Goal: Information Seeking & Learning: Find specific fact

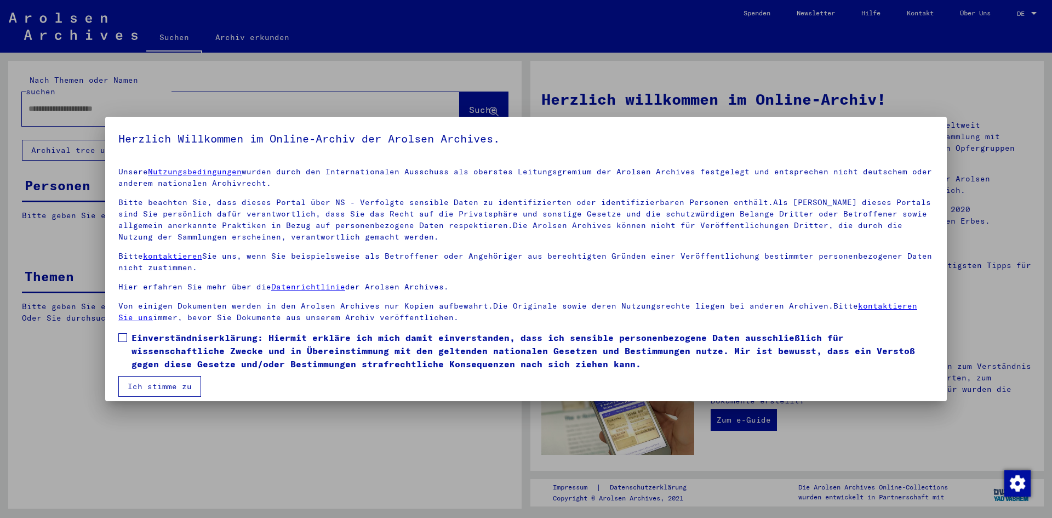
click at [122, 335] on span at bounding box center [122, 337] width 9 height 9
click at [165, 391] on button "Ich stimme zu" at bounding box center [159, 386] width 83 height 21
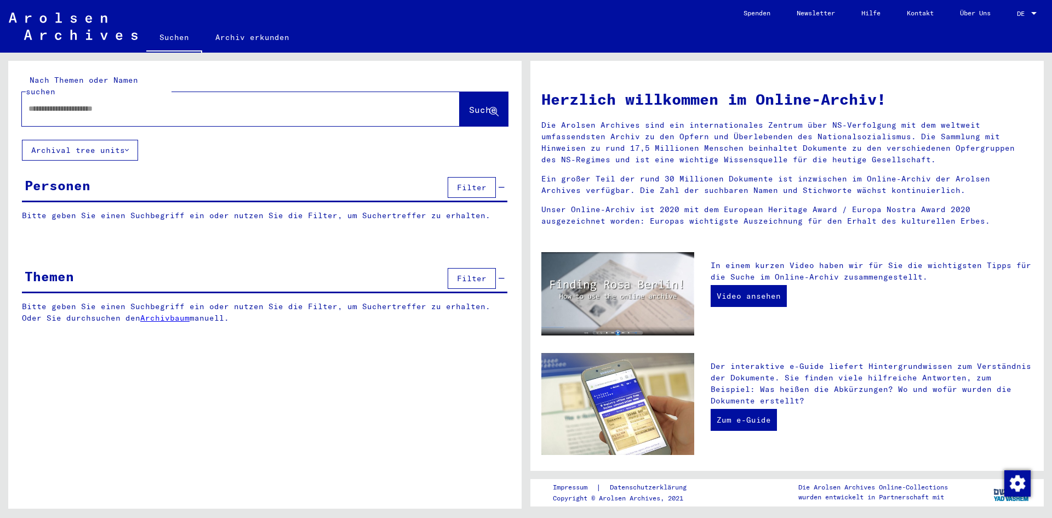
click at [251, 105] on div at bounding box center [224, 108] width 405 height 25
click at [249, 103] on input "text" at bounding box center [228, 109] width 398 height 12
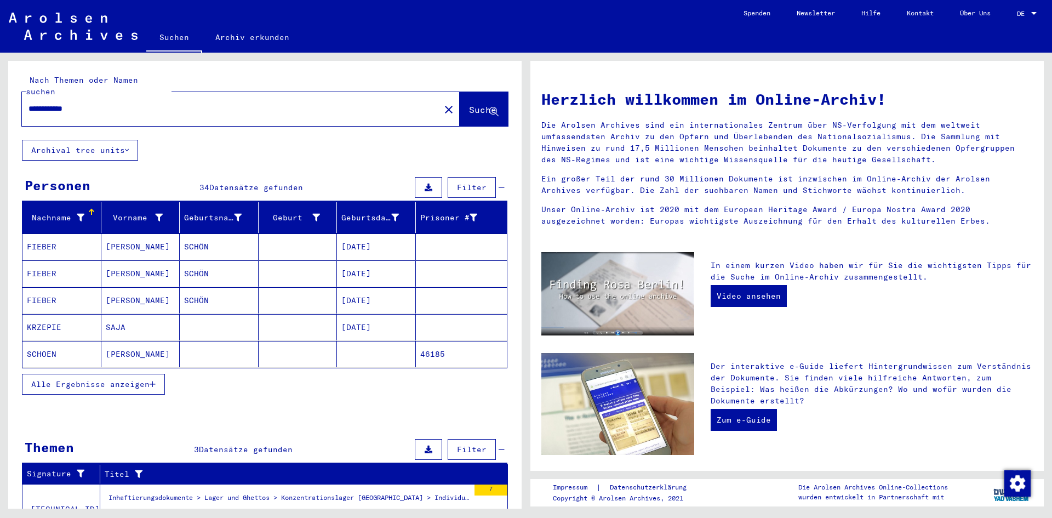
click at [115, 344] on mat-cell "[PERSON_NAME]" at bounding box center [140, 354] width 79 height 26
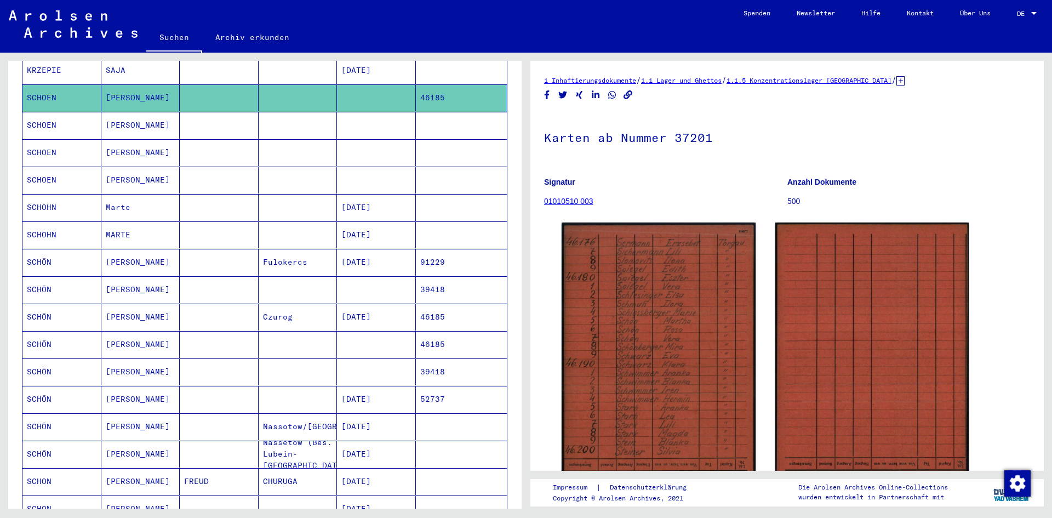
scroll to position [259, 0]
click at [125, 447] on mat-cell "[PERSON_NAME]" at bounding box center [140, 453] width 79 height 27
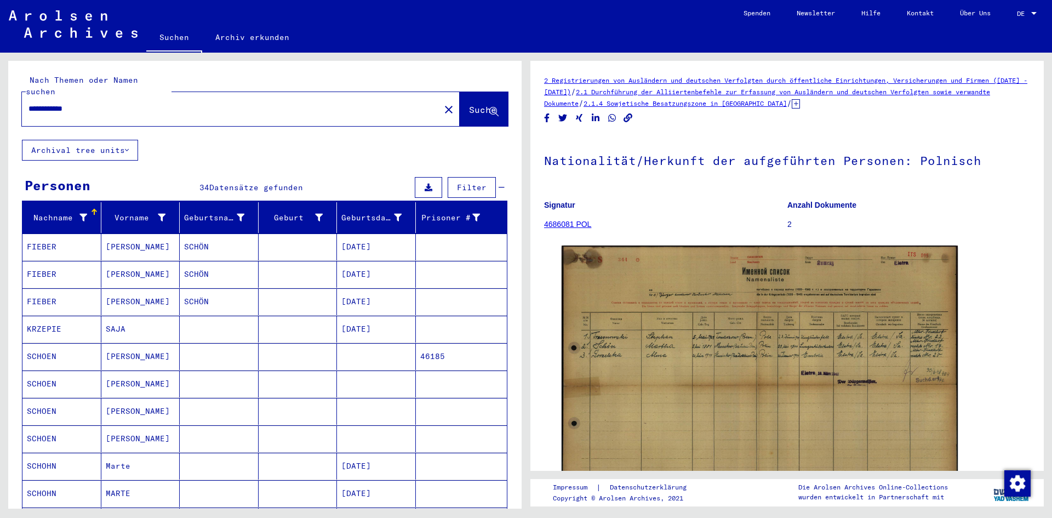
drag, startPoint x: 98, startPoint y: 99, endPoint x: 59, endPoint y: 96, distance: 38.4
click at [59, 103] on input "**********" at bounding box center [231, 109] width 405 height 12
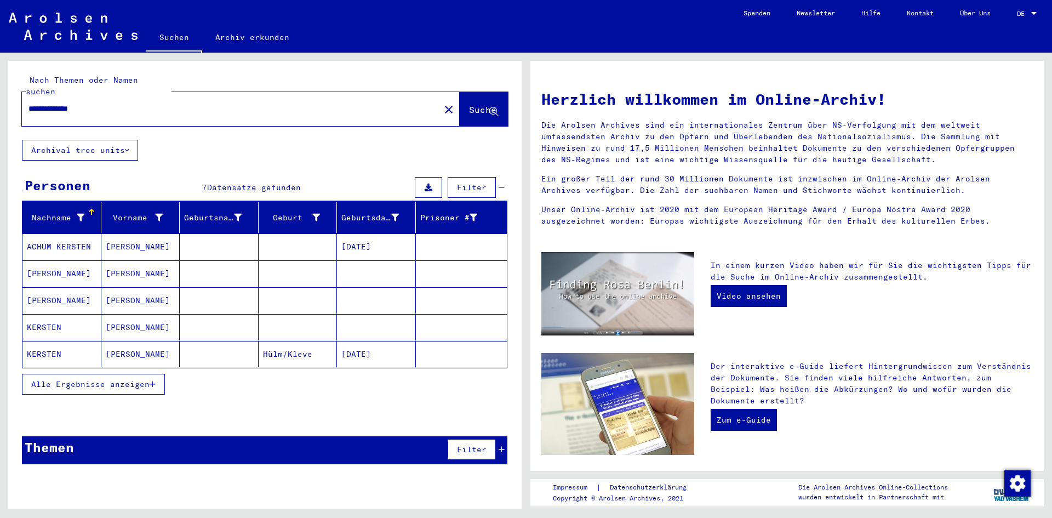
click at [354, 294] on mat-cell at bounding box center [376, 300] width 79 height 26
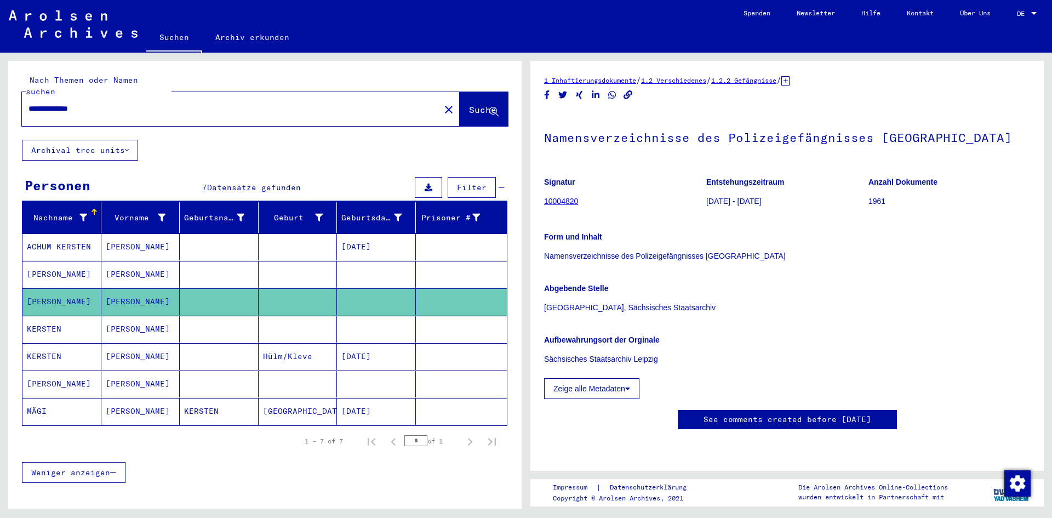
click at [372, 319] on mat-cell at bounding box center [376, 329] width 79 height 27
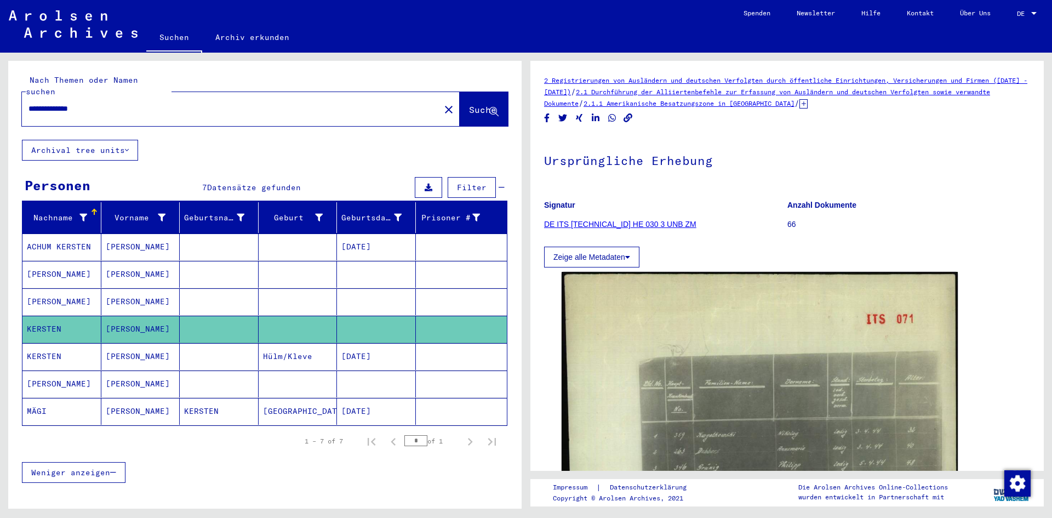
click at [371, 358] on mat-cell "[DATE]" at bounding box center [376, 356] width 79 height 27
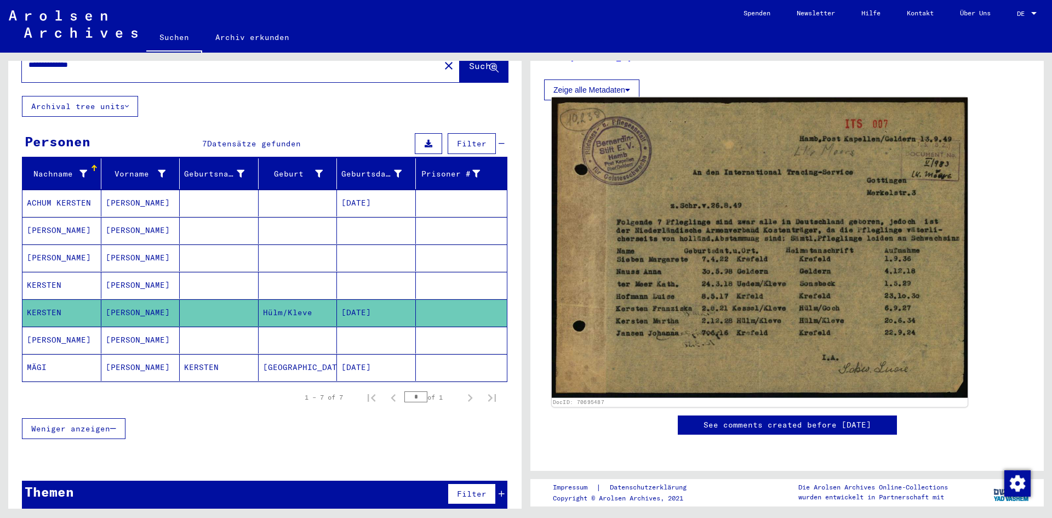
scroll to position [240, 0]
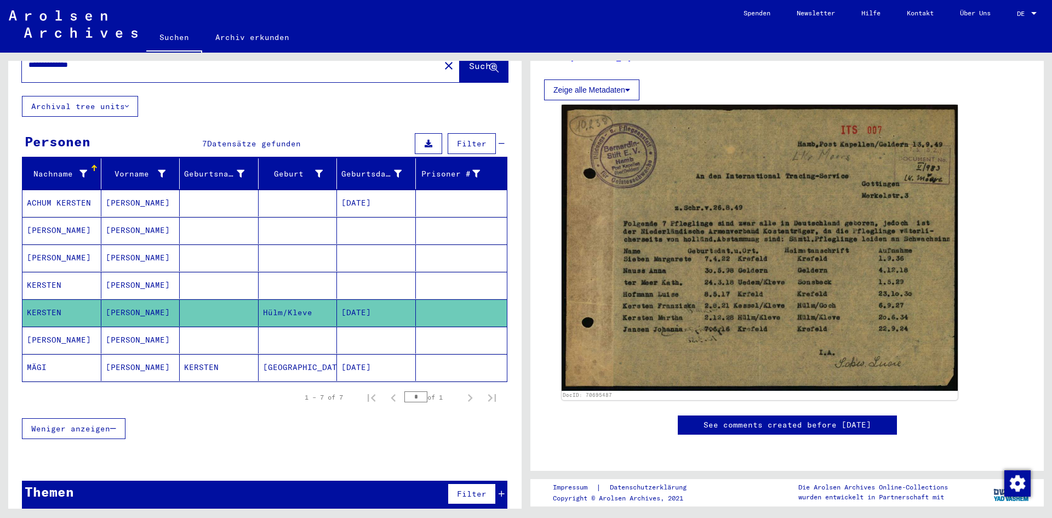
click at [417, 329] on mat-cell at bounding box center [462, 340] width 92 height 27
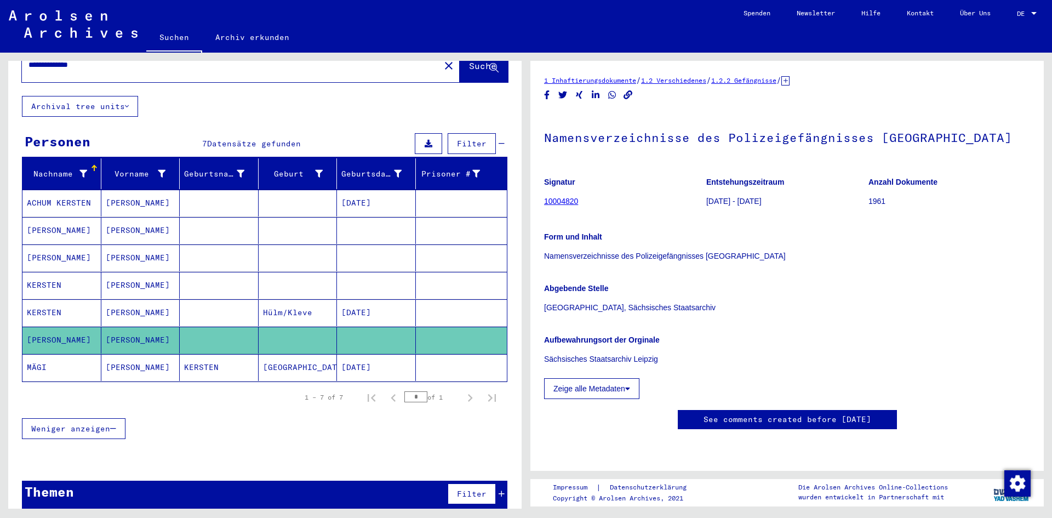
click at [234, 299] on mat-cell at bounding box center [219, 312] width 79 height 27
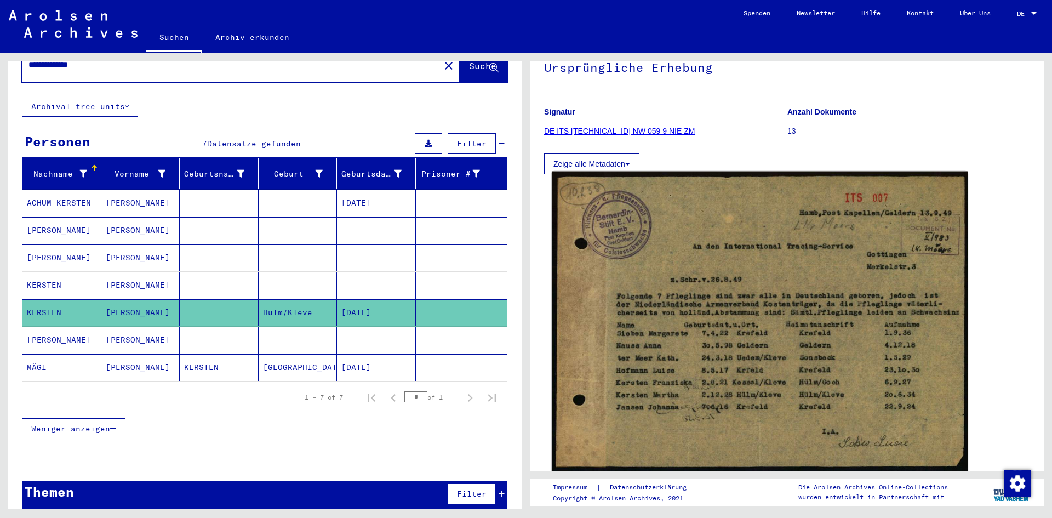
scroll to position [95, 0]
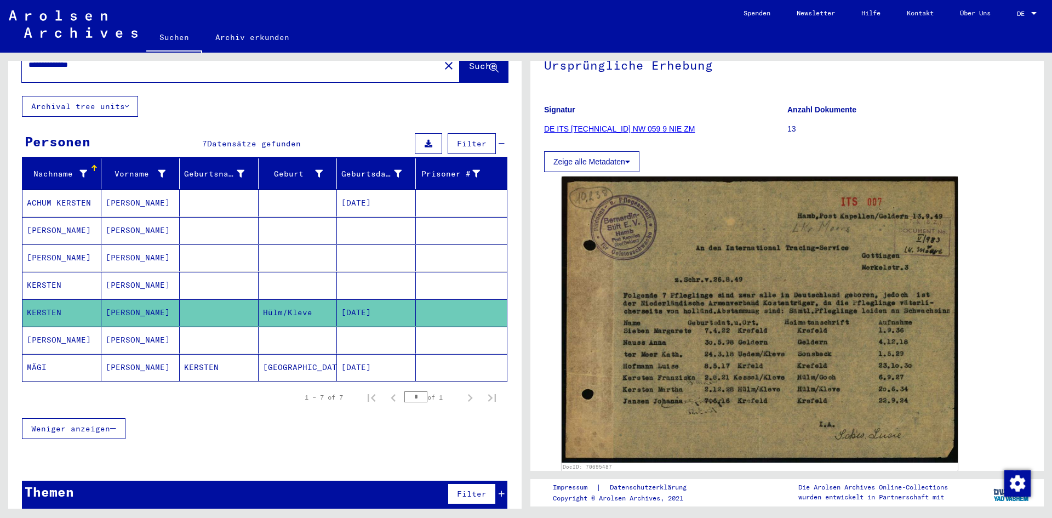
click at [241, 272] on mat-cell at bounding box center [219, 285] width 79 height 27
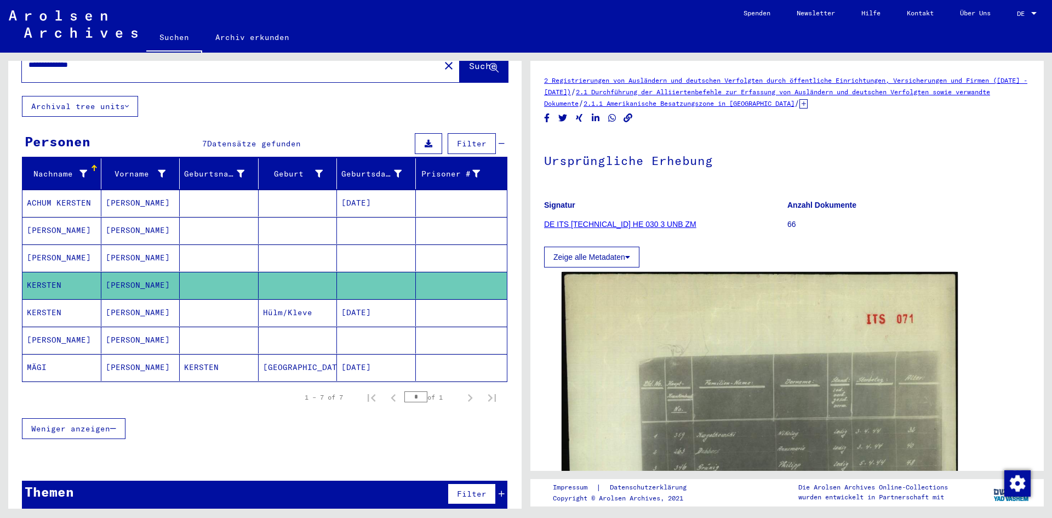
click at [241, 272] on mat-cell at bounding box center [219, 285] width 79 height 27
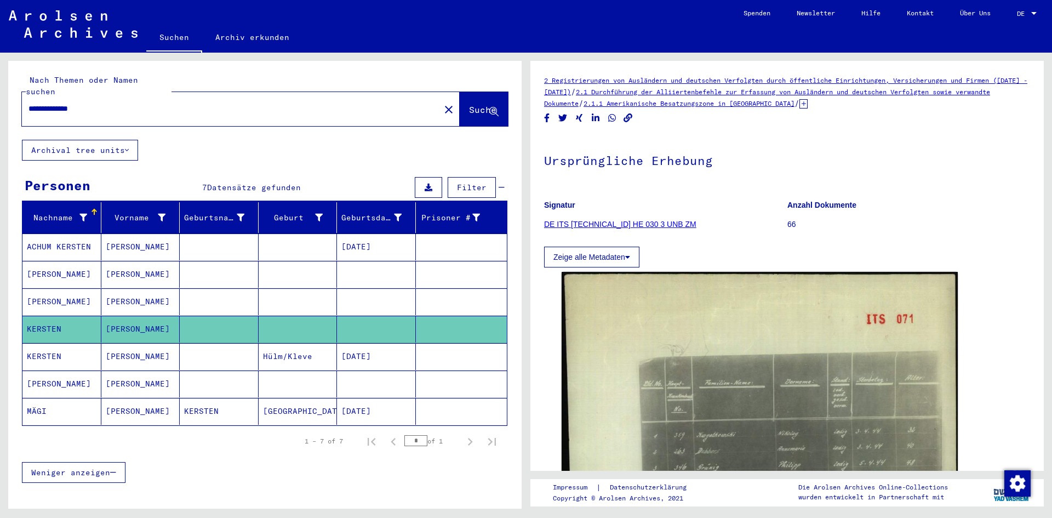
scroll to position [1, 0]
drag, startPoint x: 58, startPoint y: 96, endPoint x: 0, endPoint y: 117, distance: 61.7
click at [0, 117] on div "**********" at bounding box center [263, 281] width 526 height 456
type input "**********"
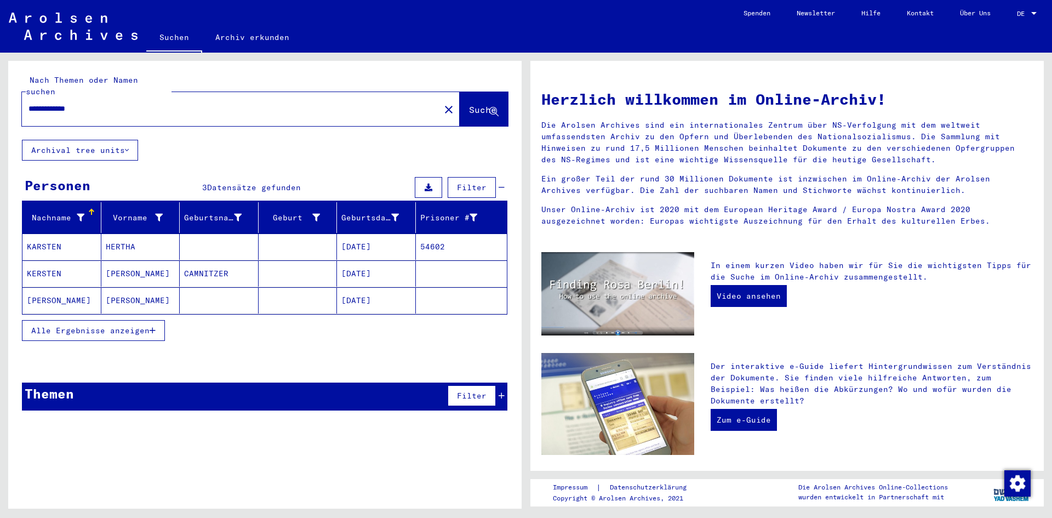
click at [85, 290] on mat-cell "[PERSON_NAME]" at bounding box center [61, 300] width 79 height 26
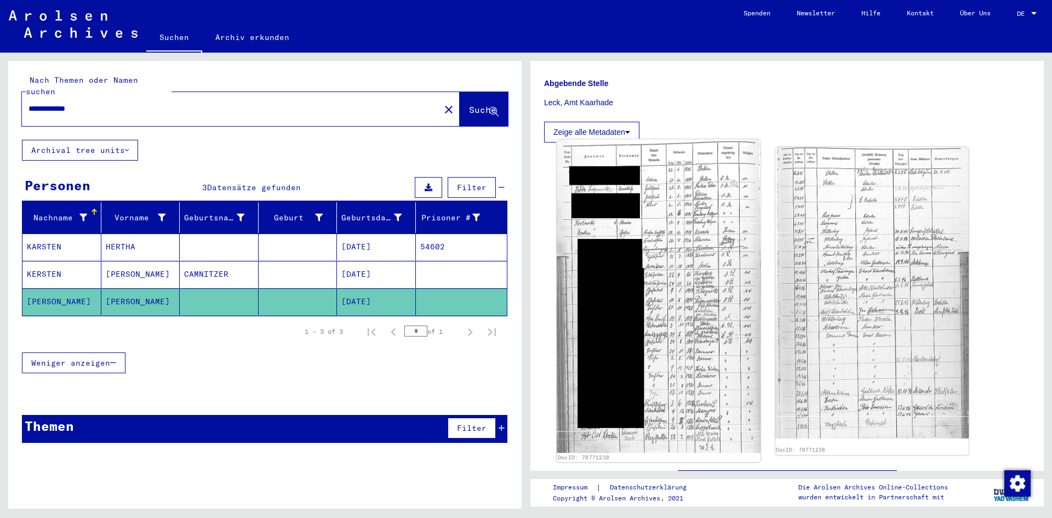
scroll to position [238, 0]
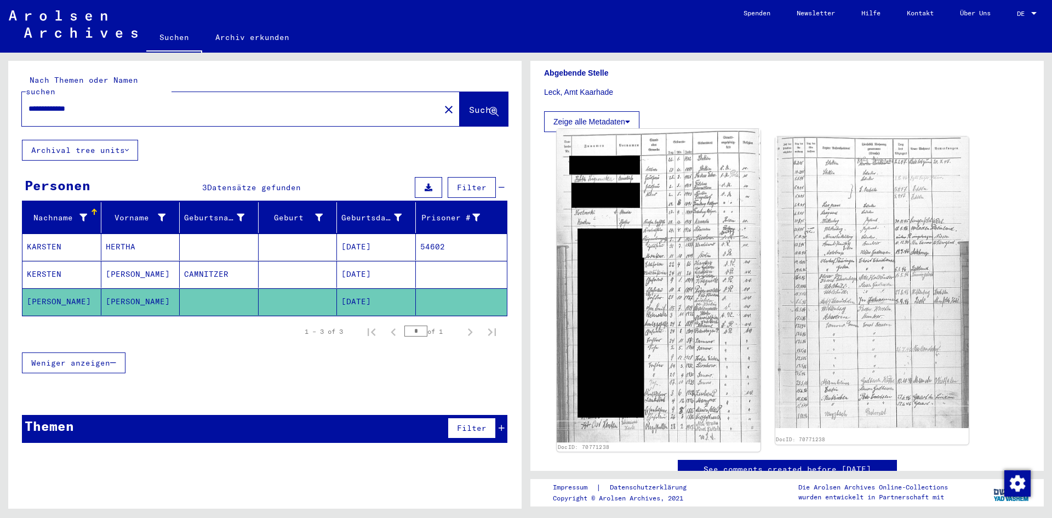
click at [647, 237] on img at bounding box center [658, 286] width 203 height 314
